Goal: Task Accomplishment & Management: Use online tool/utility

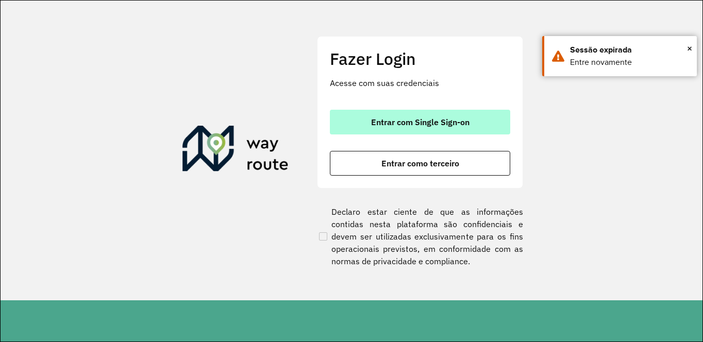
click at [435, 122] on span "Entrar com Single Sign-on" at bounding box center [420, 122] width 98 height 8
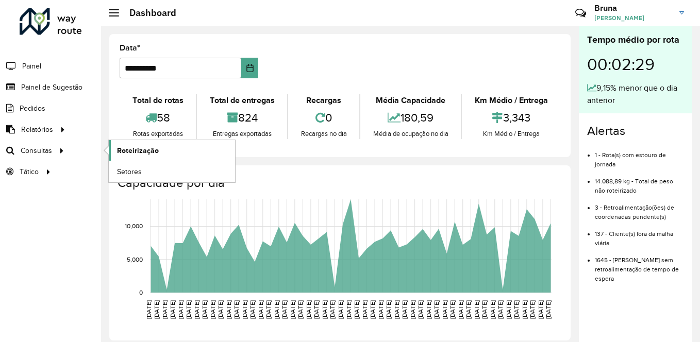
click at [138, 153] on span "Roteirização" at bounding box center [138, 150] width 42 height 11
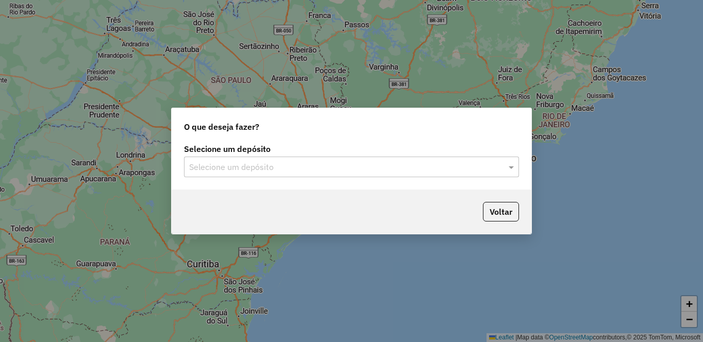
click at [318, 162] on input "text" at bounding box center [341, 167] width 304 height 12
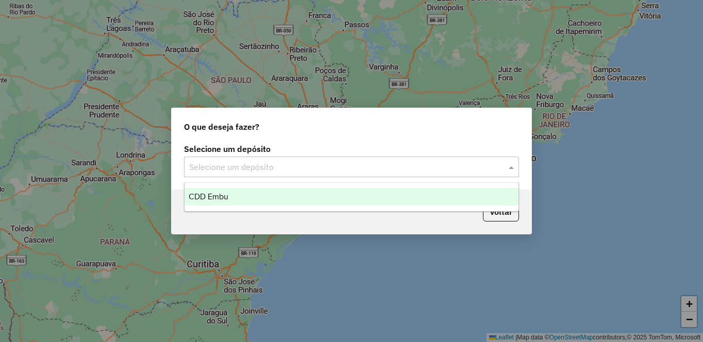
click at [259, 194] on div "CDD Embu" at bounding box center [352, 197] width 334 height 18
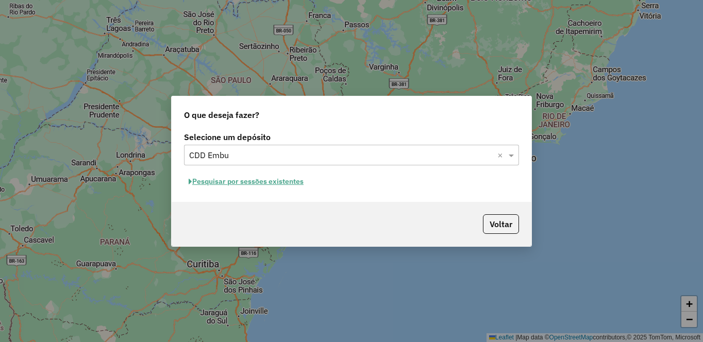
click at [263, 181] on button "Pesquisar por sessões existentes" at bounding box center [246, 182] width 124 height 16
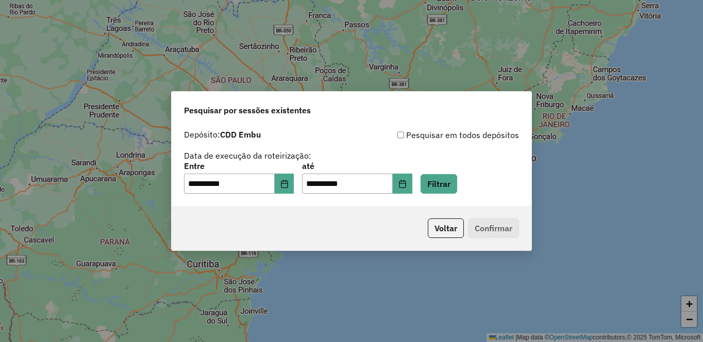
click at [476, 172] on div "**********" at bounding box center [351, 178] width 335 height 32
click at [457, 179] on button "Filtrar" at bounding box center [439, 184] width 37 height 20
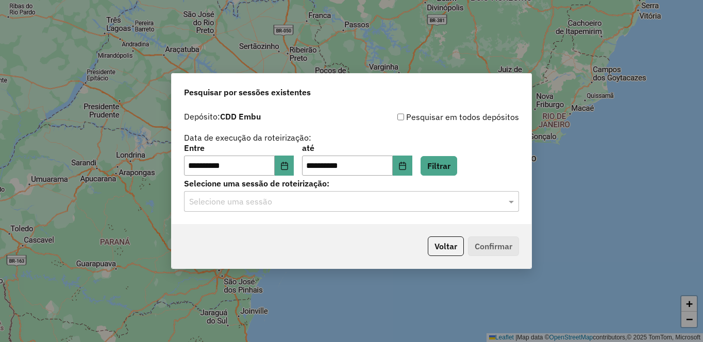
click at [395, 212] on div "Selecione uma sessão" at bounding box center [351, 201] width 335 height 21
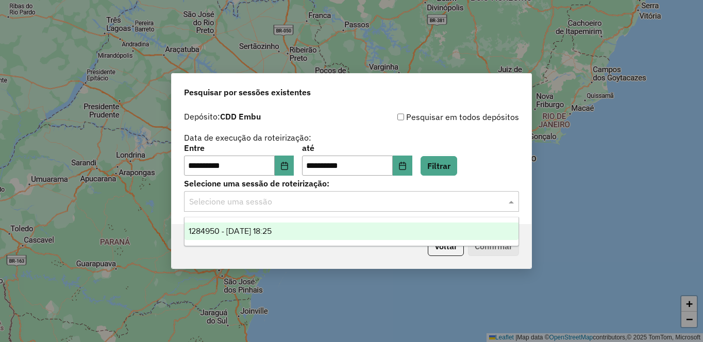
click at [272, 228] on span "1284950 - 29/09/2025 18:25" at bounding box center [230, 231] width 83 height 9
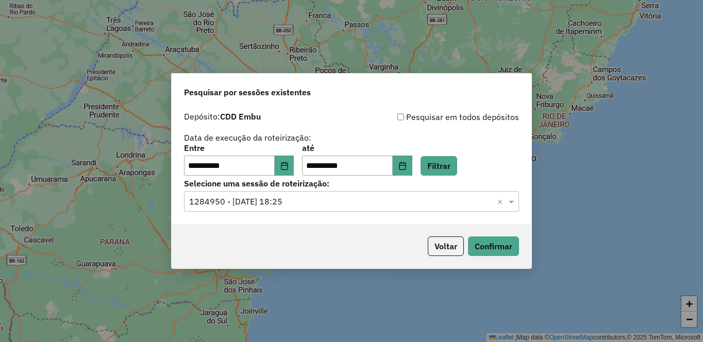
click at [502, 258] on div "Voltar Confirmar" at bounding box center [352, 246] width 360 height 44
click at [497, 250] on button "Confirmar" at bounding box center [493, 247] width 51 height 20
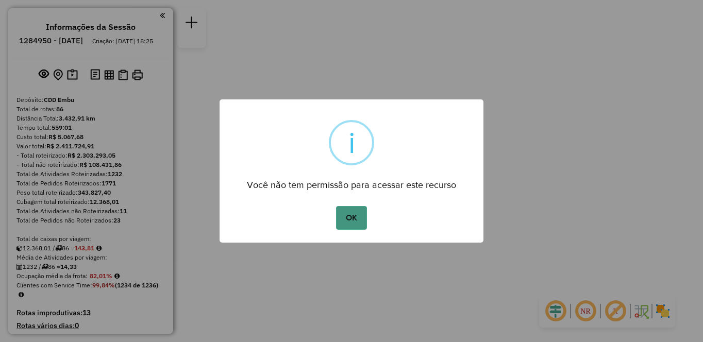
click at [334, 203] on div "× i Você não tem permissão para acessar este recurso OK No Cancel" at bounding box center [352, 171] width 264 height 144
click at [343, 214] on button "OK" at bounding box center [351, 218] width 30 height 24
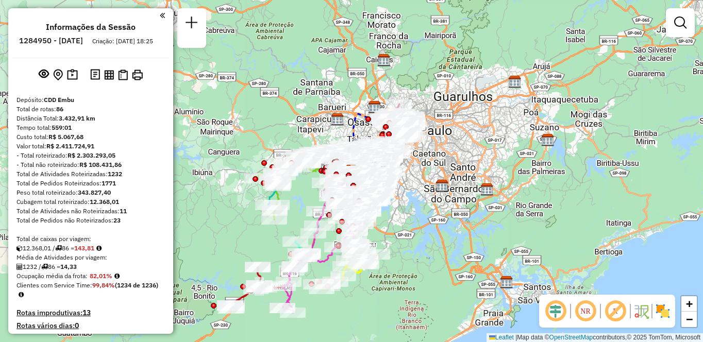
click at [586, 311] on em at bounding box center [585, 311] width 25 height 25
click at [616, 312] on em at bounding box center [615, 311] width 25 height 25
click at [607, 313] on em at bounding box center [615, 311] width 25 height 25
click at [617, 311] on em at bounding box center [615, 311] width 25 height 25
click at [615, 311] on em at bounding box center [615, 311] width 25 height 25
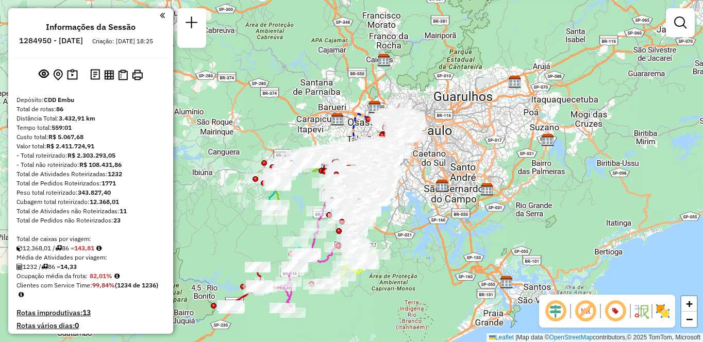
click at [669, 309] on img at bounding box center [663, 311] width 16 height 16
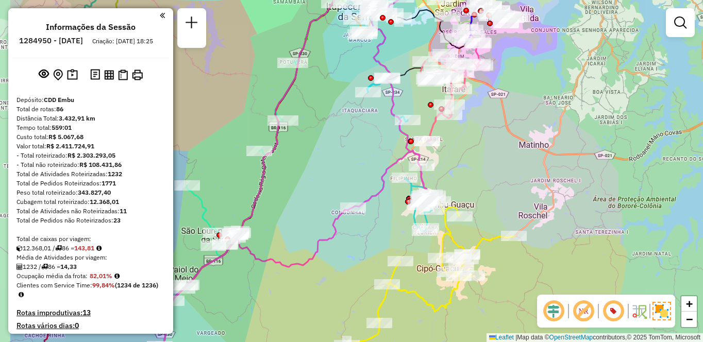
drag, startPoint x: 397, startPoint y: 154, endPoint x: 563, endPoint y: 177, distance: 167.7
click at [549, 174] on div "Janela de atendimento Grade de atendimento Capacidade Transportadoras Veículos …" at bounding box center [351, 171] width 703 height 342
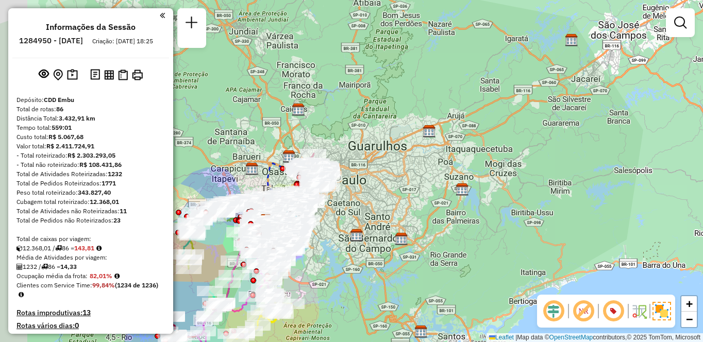
drag, startPoint x: 355, startPoint y: 248, endPoint x: 464, endPoint y: 244, distance: 108.9
click at [464, 244] on div "Janela de atendimento Grade de atendimento Capacidade Transportadoras Veículos …" at bounding box center [351, 171] width 703 height 342
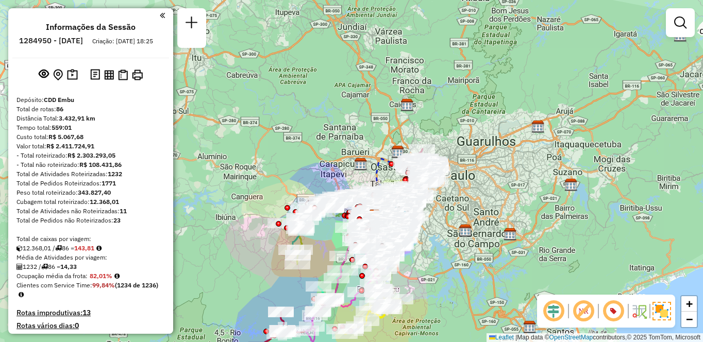
drag, startPoint x: 436, startPoint y: 265, endPoint x: 513, endPoint y: 195, distance: 104.7
click at [513, 195] on div "Janela de atendimento Grade de atendimento Capacidade Transportadoras Veículos …" at bounding box center [351, 171] width 703 height 342
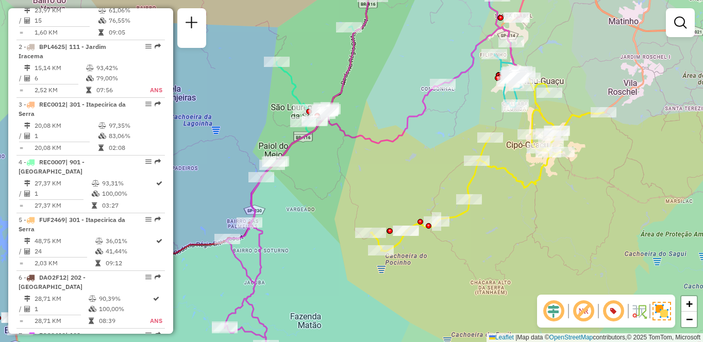
scroll to position [977, 0]
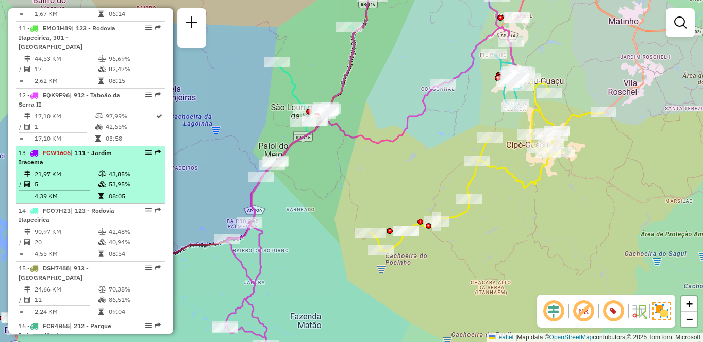
click at [61, 179] on td "21,97 KM" at bounding box center [66, 174] width 64 height 10
select select "**********"
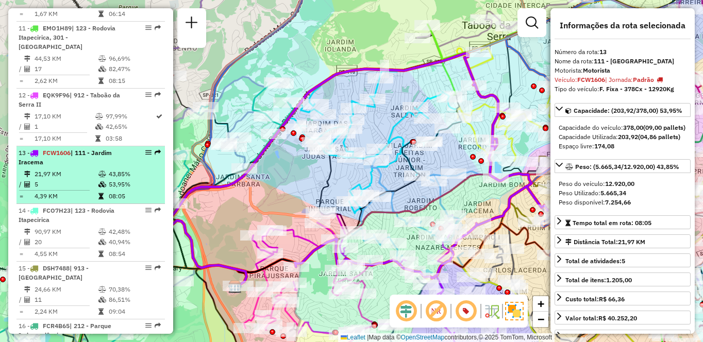
click at [147, 156] on em at bounding box center [148, 152] width 6 height 6
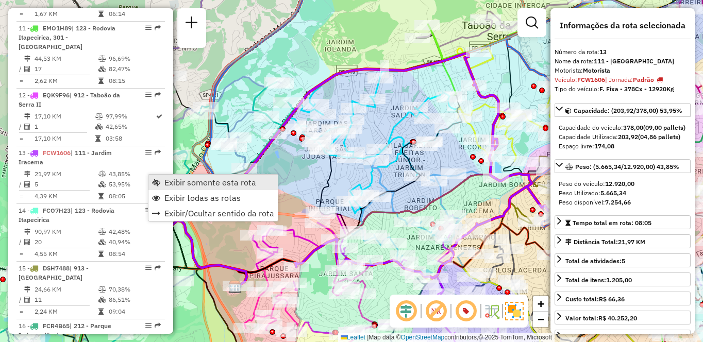
click at [189, 184] on span "Exibir somente esta rota" at bounding box center [210, 182] width 92 height 8
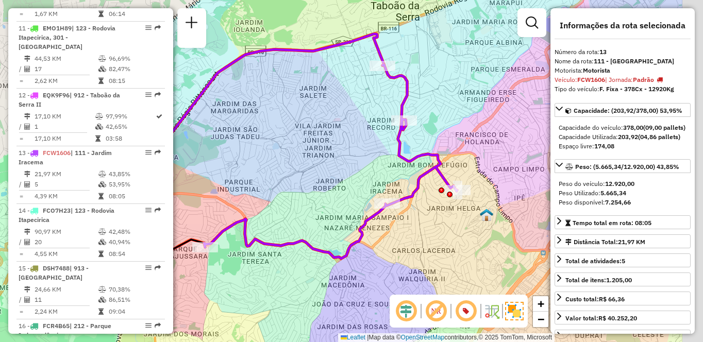
drag, startPoint x: 461, startPoint y: 222, endPoint x: 361, endPoint y: 202, distance: 102.1
click at [363, 203] on div "Janela de atendimento Grade de atendimento Capacidade Transportadoras Veículos …" at bounding box center [351, 171] width 703 height 342
